Goal: Find contact information: Find contact information

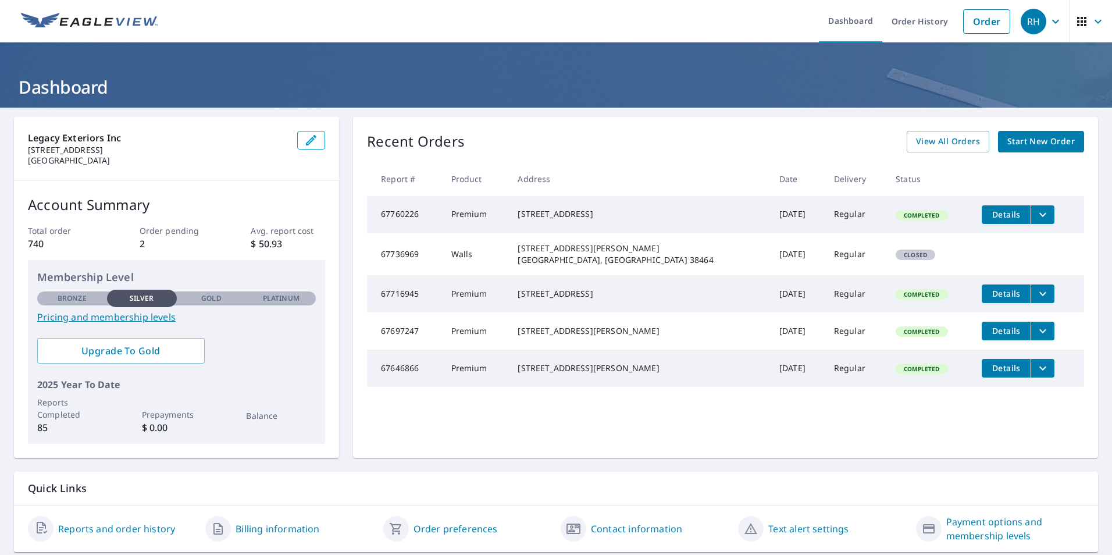
click at [1077, 25] on icon "button" at bounding box center [1081, 21] width 9 height 9
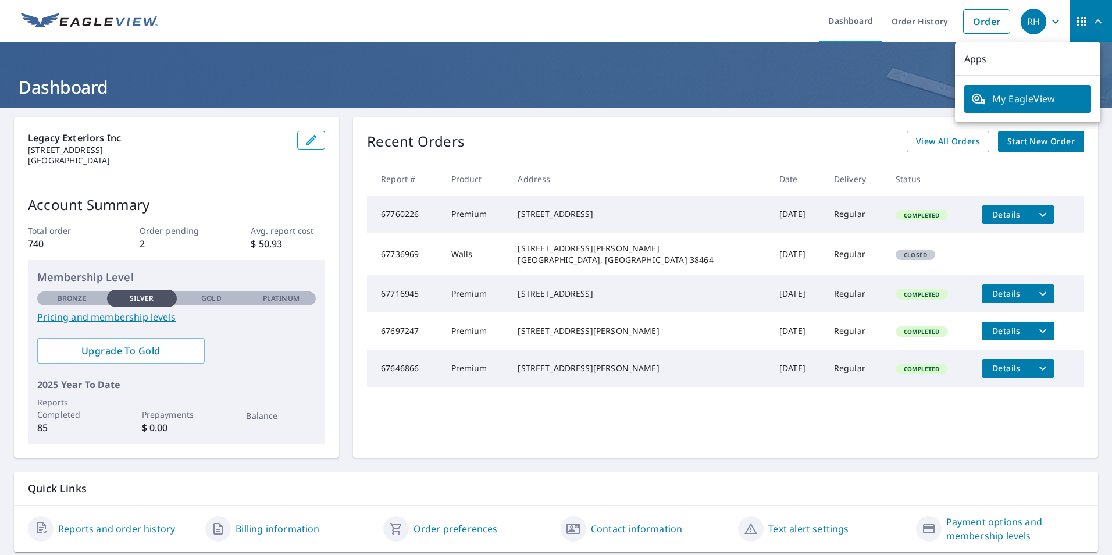
scroll to position [36, 0]
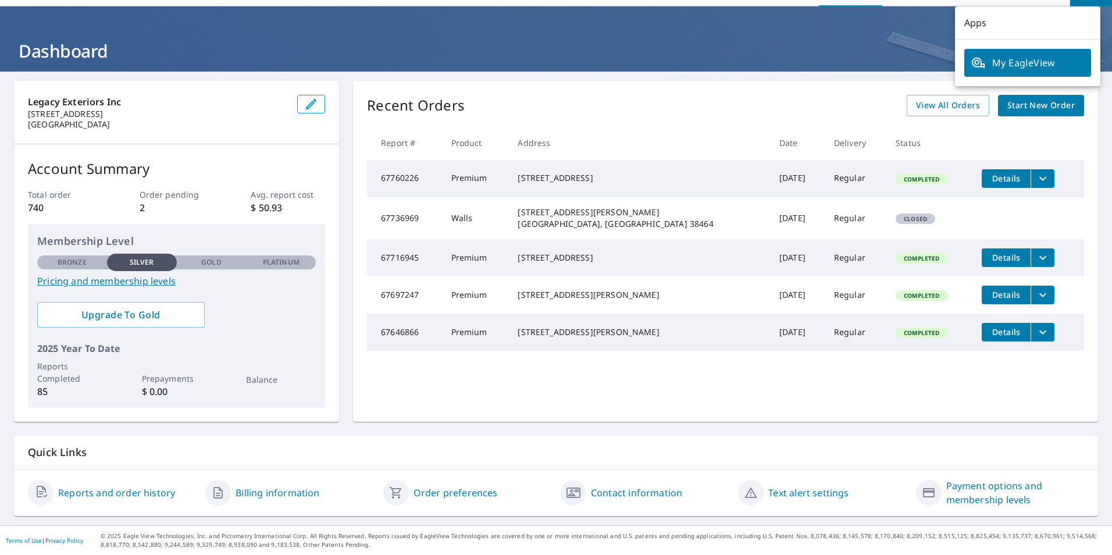
click at [629, 493] on link "Contact information" at bounding box center [636, 493] width 91 height 14
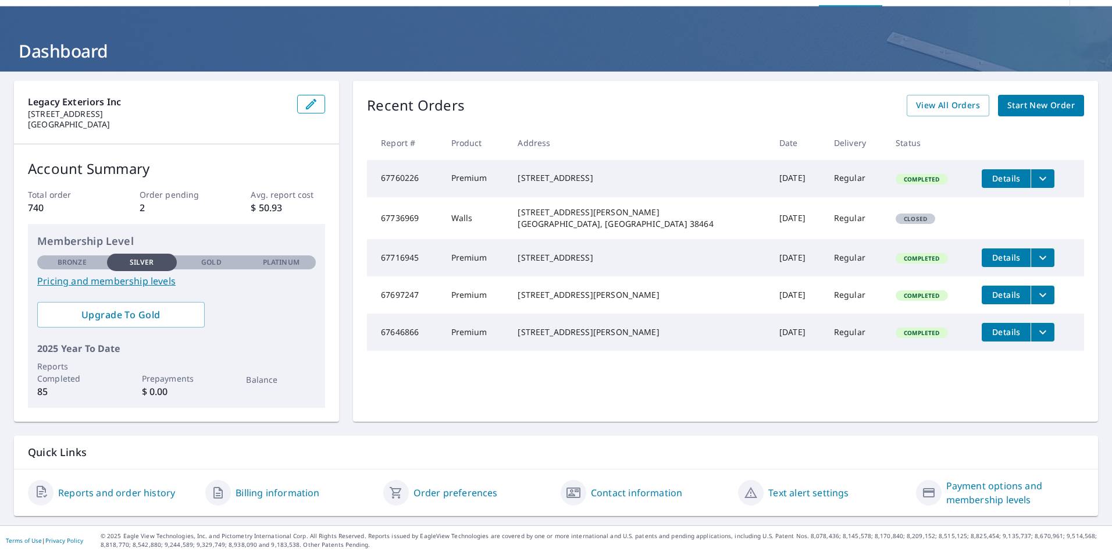
click at [393, 224] on td "67736969" at bounding box center [404, 218] width 74 height 42
click at [1030, 264] on button "filesDropdownBtn-67716945" at bounding box center [1042, 257] width 24 height 19
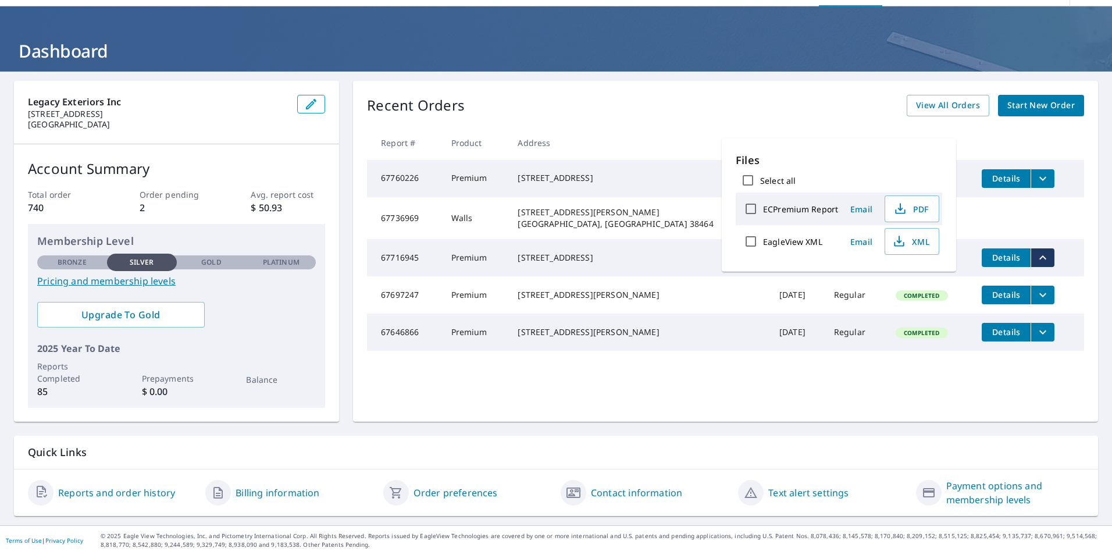
click at [569, 45] on h1 "Dashboard" at bounding box center [556, 51] width 1084 height 24
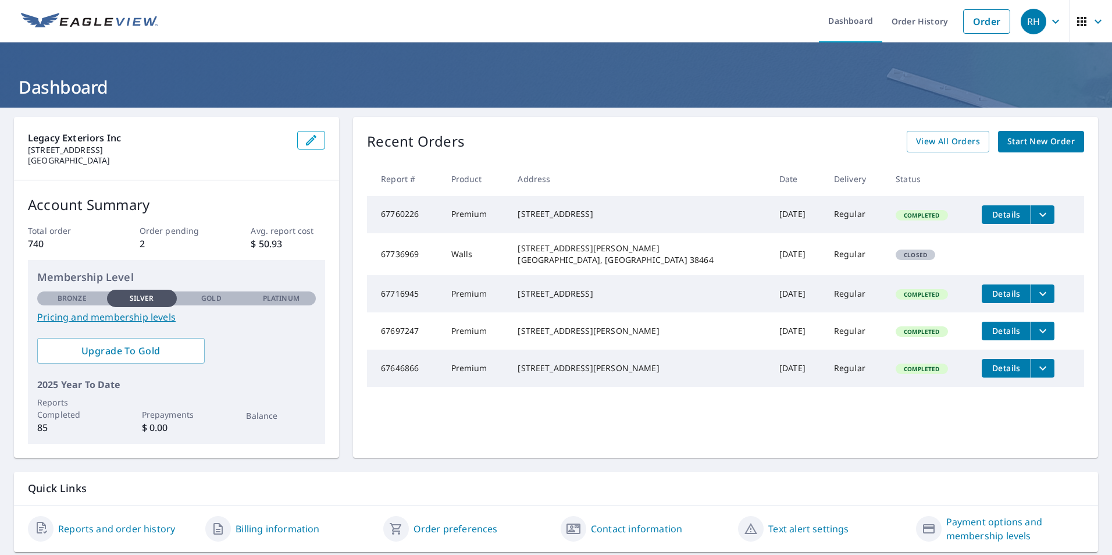
click at [1048, 23] on icon "button" at bounding box center [1055, 22] width 14 height 14
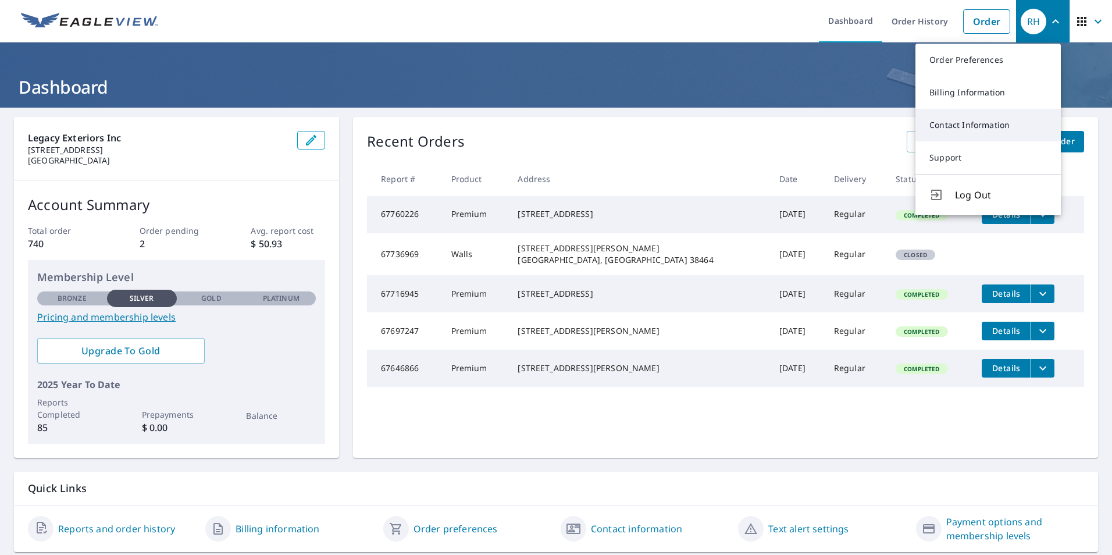
click at [1005, 122] on link "Contact Information" at bounding box center [987, 125] width 145 height 33
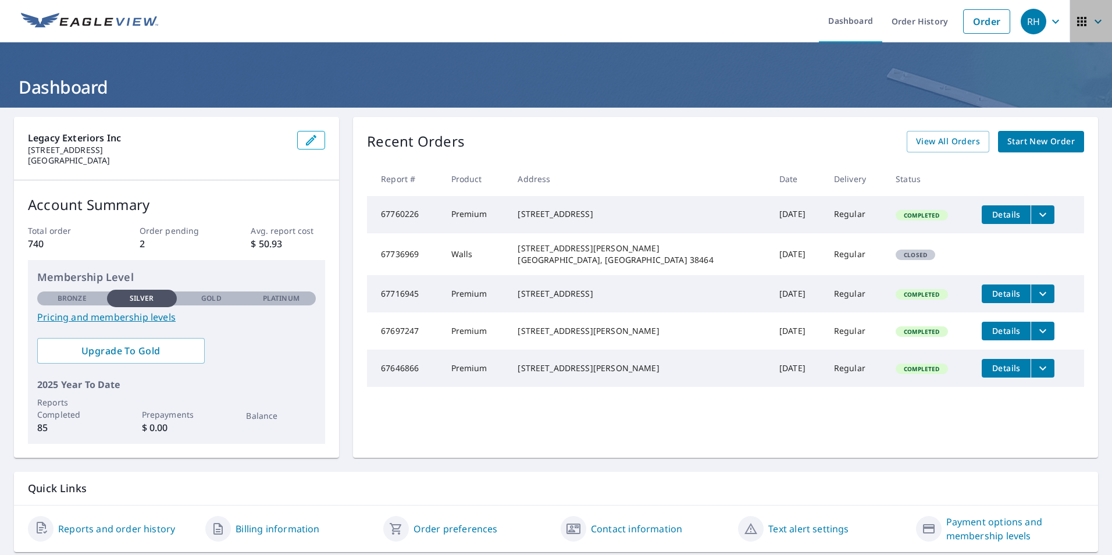
click at [1091, 24] on icon "button" at bounding box center [1098, 22] width 14 height 14
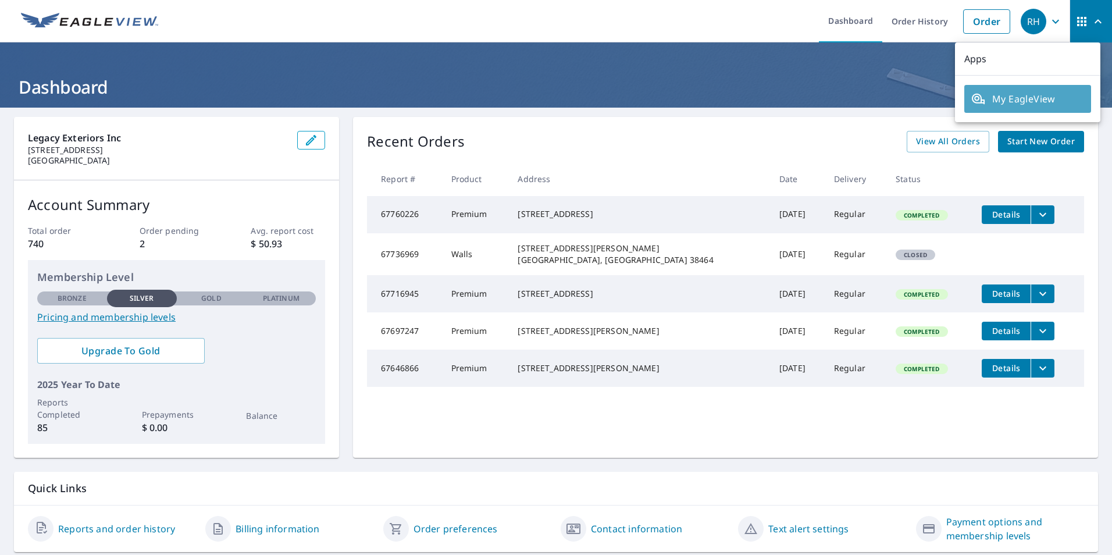
click at [1056, 93] on span "My EagleView" at bounding box center [1027, 99] width 113 height 14
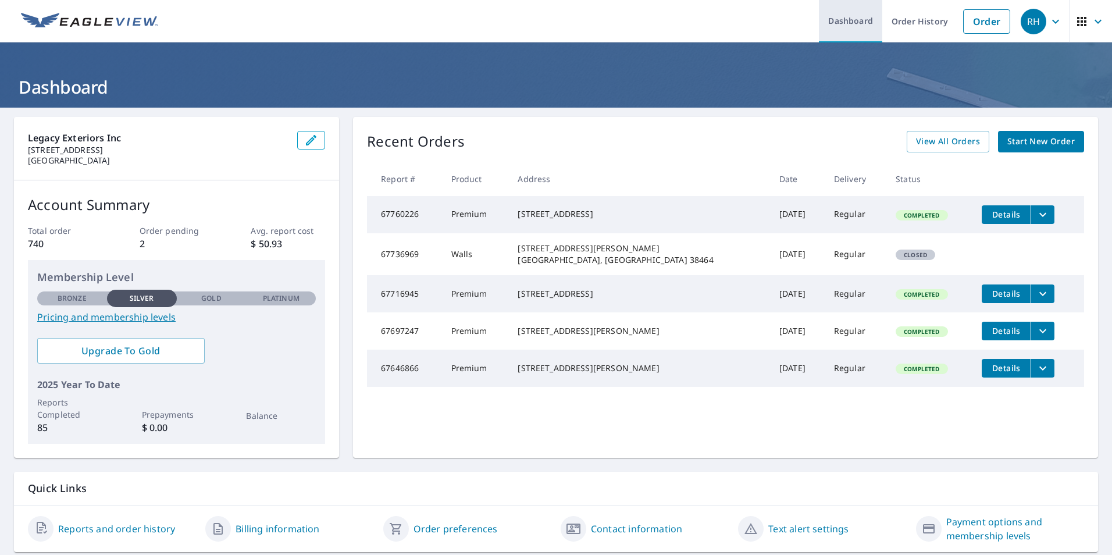
click at [839, 15] on link "Dashboard" at bounding box center [850, 21] width 63 height 42
click at [911, 22] on link "Order History" at bounding box center [919, 21] width 75 height 42
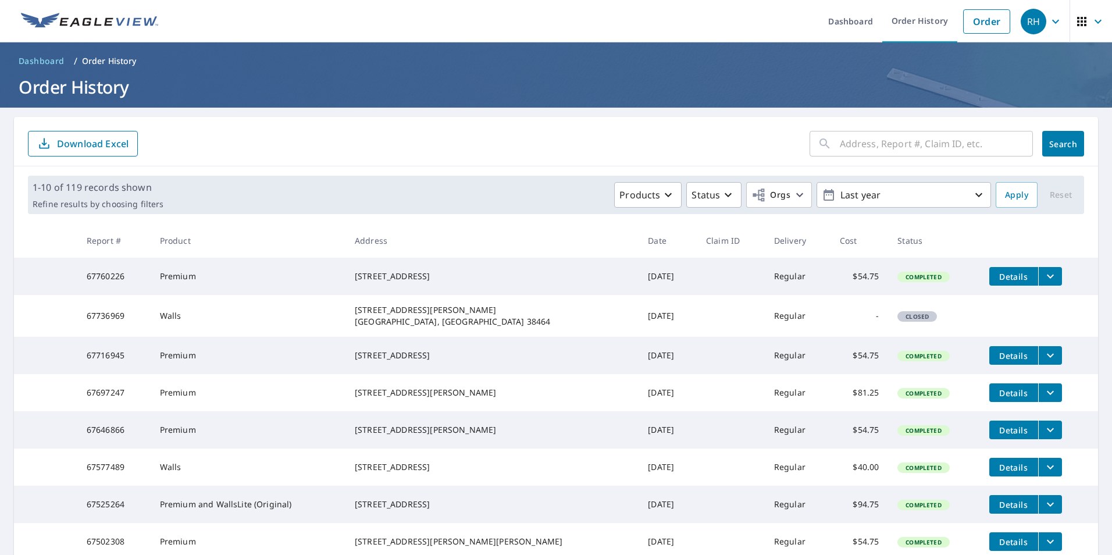
click at [1048, 22] on icon "button" at bounding box center [1055, 22] width 14 height 14
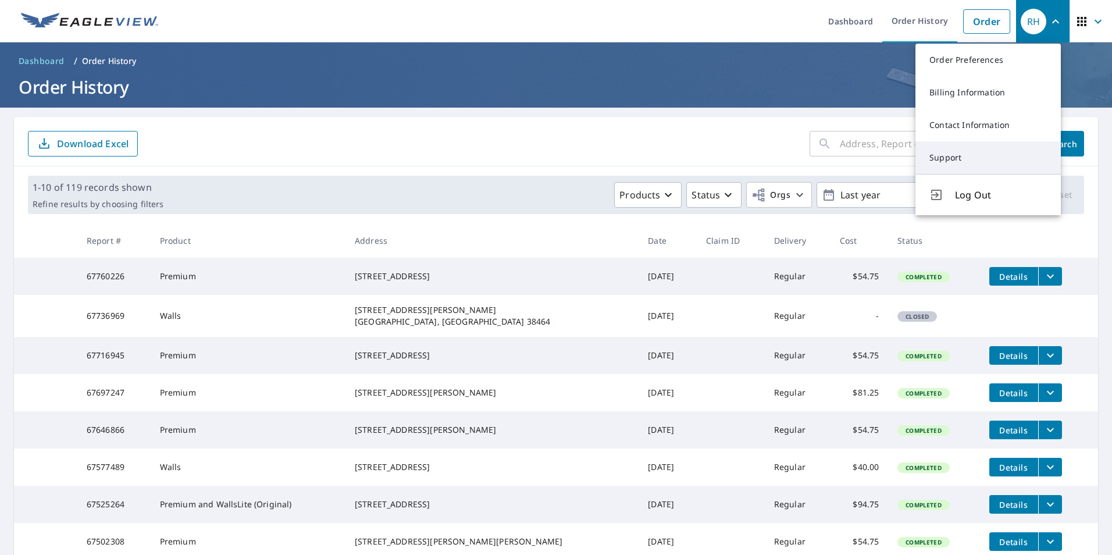
click at [983, 156] on link "Support" at bounding box center [987, 157] width 145 height 33
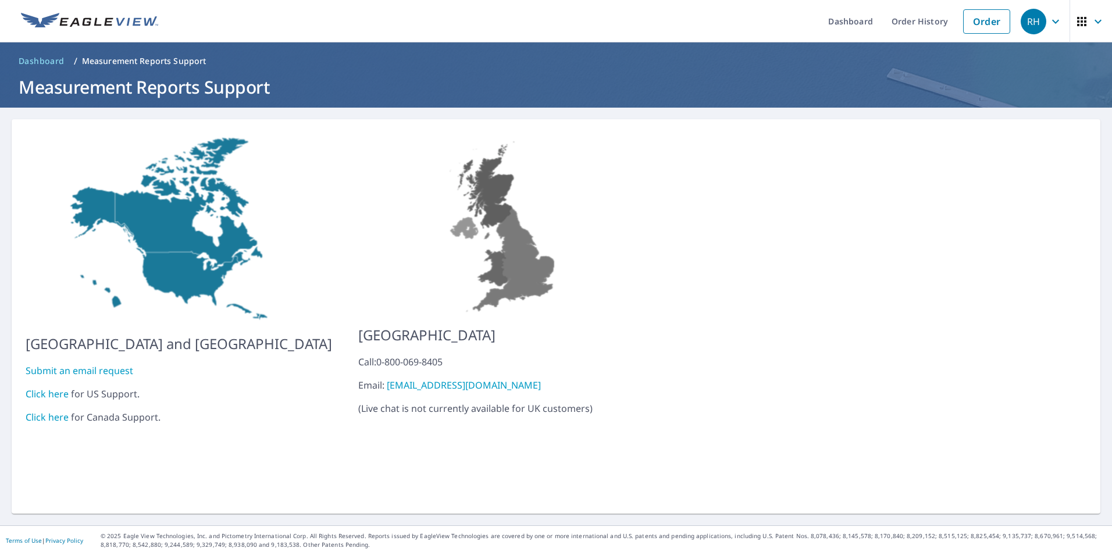
click at [48, 387] on link "Click here" at bounding box center [47, 393] width 43 height 13
click at [859, 20] on link "Dashboard" at bounding box center [850, 21] width 63 height 42
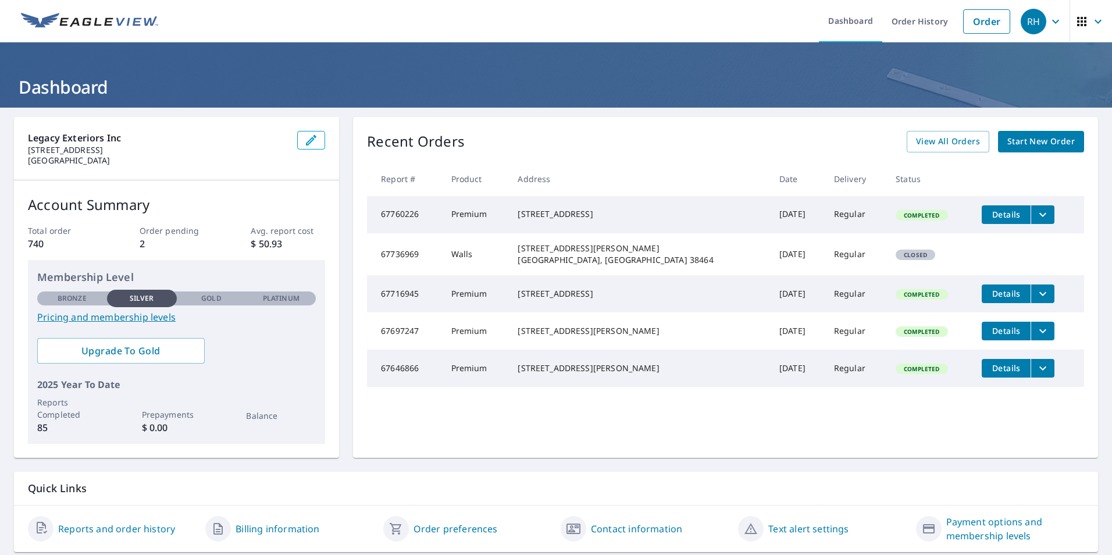
click at [1052, 22] on icon "button" at bounding box center [1055, 21] width 7 height 4
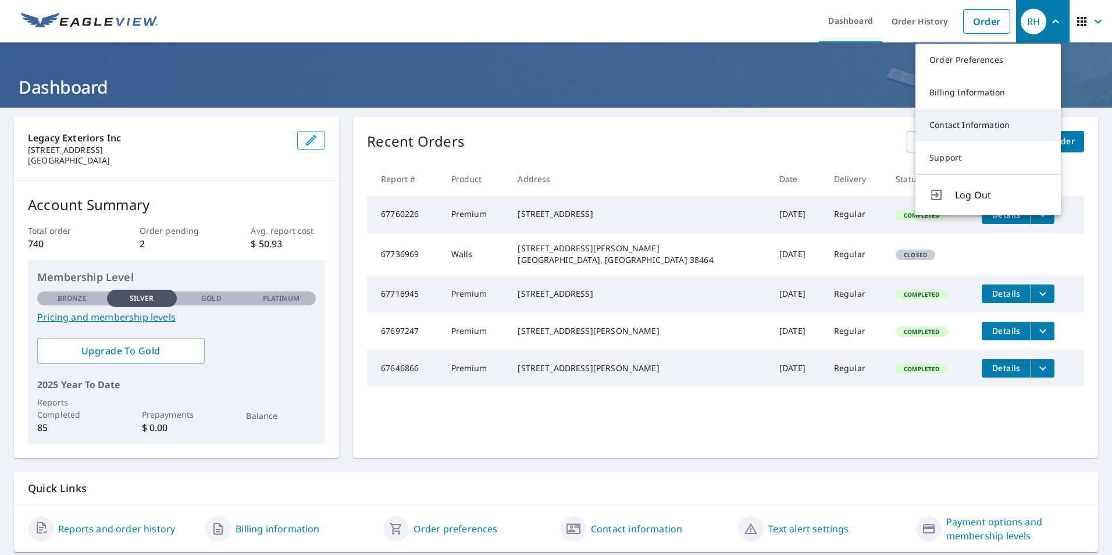
click at [981, 130] on link "Contact Information" at bounding box center [987, 125] width 145 height 33
